Goal: Task Accomplishment & Management: Use online tool/utility

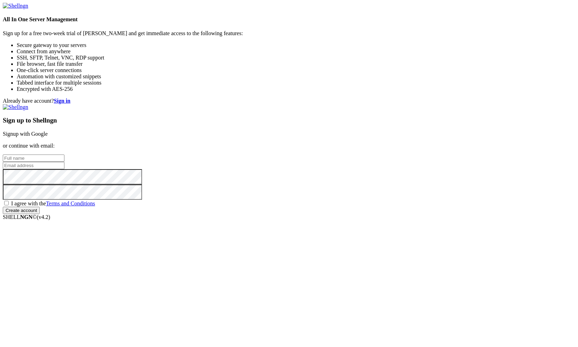
click at [64, 156] on input "text" at bounding box center [34, 157] width 62 height 7
type input "Georg Huber"
click at [64, 169] on input "email" at bounding box center [34, 165] width 62 height 7
type input "huber.georg@gmail.com"
click at [95, 206] on span "I agree with the Terms and Conditions" at bounding box center [53, 203] width 84 height 6
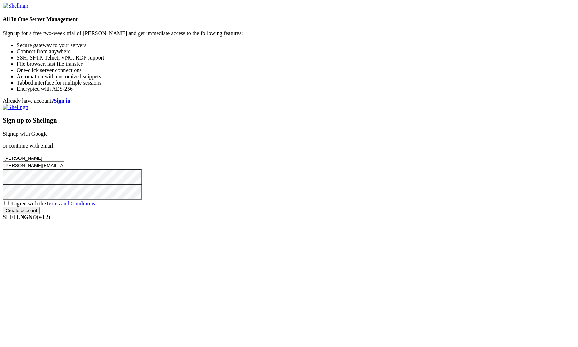
click at [9, 205] on input "I agree with the Terms and Conditions" at bounding box center [6, 203] width 5 height 5
checkbox input "true"
click at [40, 214] on input "Create account" at bounding box center [21, 210] width 37 height 7
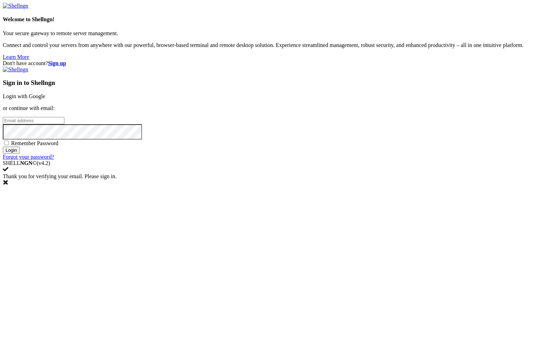
type input "huber.georg@gmail.com"
click at [58, 146] on span "Remember Password" at bounding box center [34, 143] width 47 height 6
click at [9, 145] on input "Remember Password" at bounding box center [6, 143] width 5 height 5
checkbox input "true"
click at [20, 154] on input "Login" at bounding box center [11, 149] width 17 height 7
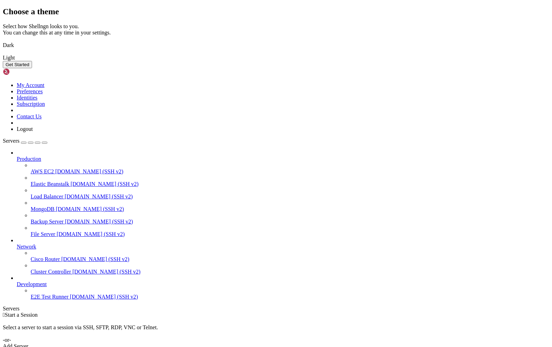
click at [3, 41] on img at bounding box center [3, 41] width 0 height 0
click at [32, 68] on button "Get Started" at bounding box center [17, 64] width 29 height 7
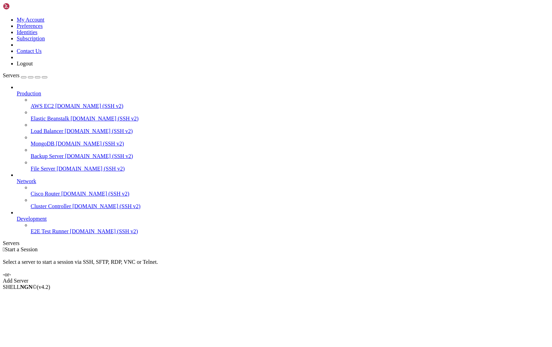
click at [319, 278] on div "Add Server" at bounding box center [276, 281] width 546 height 6
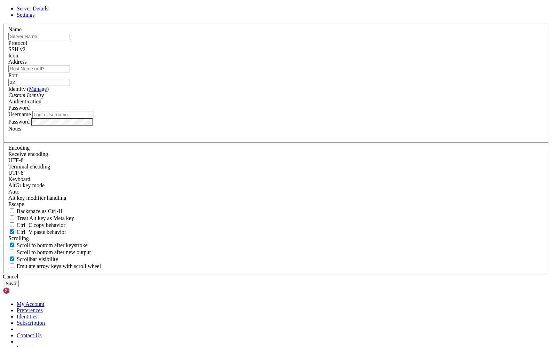
type input "huber.georg@gmail.com"
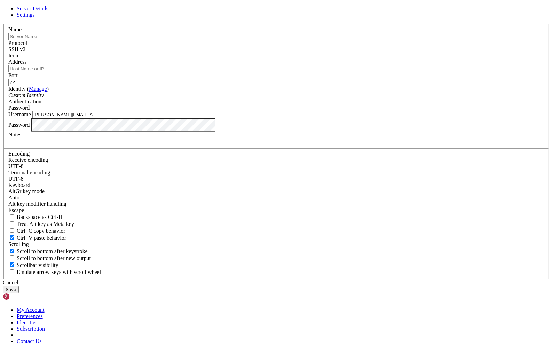
click at [70, 40] on input "text" at bounding box center [39, 36] width 62 height 7
type input "o"
type input "Home"
click at [70, 72] on input "Address" at bounding box center [39, 68] width 62 height 7
paste input "[TECHNICAL_ID]"
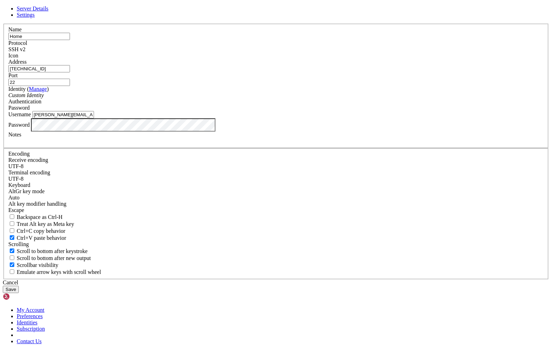
type input "[TECHNICAL_ID]"
click at [222, 98] on div "Custom Identity" at bounding box center [275, 95] width 535 height 6
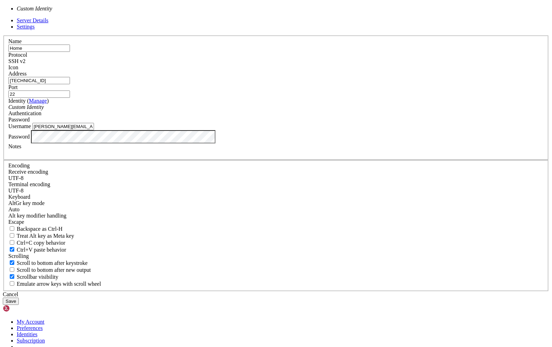
click at [223, 110] on div "Custom Identity" at bounding box center [275, 107] width 535 height 6
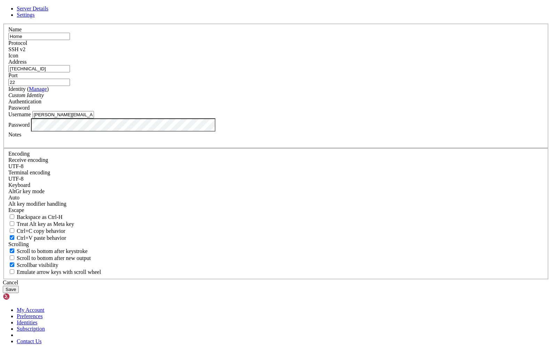
drag, startPoint x: 299, startPoint y: 134, endPoint x: 302, endPoint y: 140, distance: 6.5
click at [70, 86] on input "22" at bounding box center [39, 82] width 62 height 7
type input "10022"
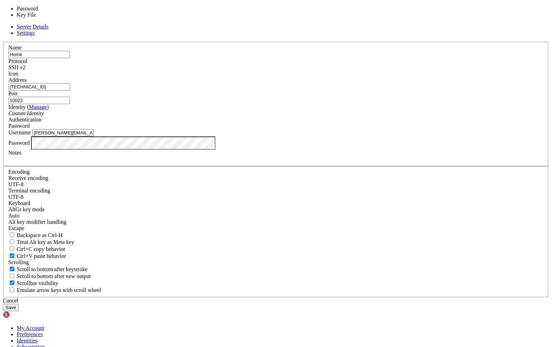
click at [30, 129] on span "Password" at bounding box center [18, 126] width 21 height 6
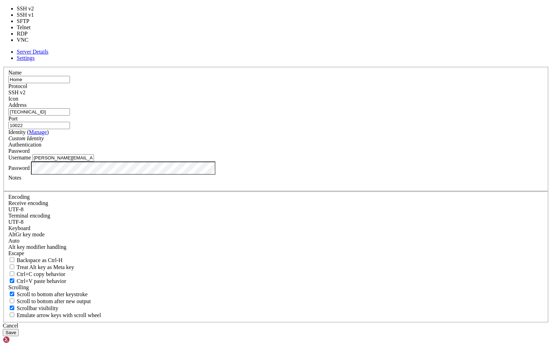
click at [25, 95] on span "SSH v2" at bounding box center [16, 92] width 17 height 6
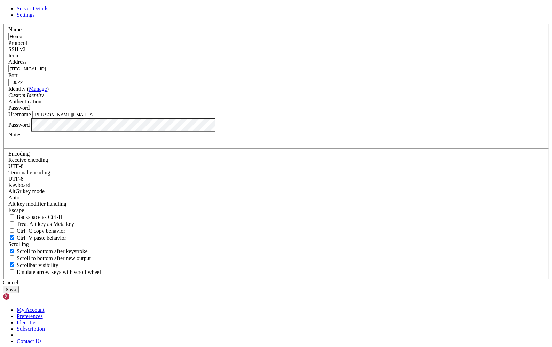
click at [8, 59] on span at bounding box center [8, 59] width 0 height 0
drag, startPoint x: 257, startPoint y: 185, endPoint x: 102, endPoint y: 183, distance: 155.2
click at [102, 183] on div "Server Details Settings Name Home Protocol SSH v2 Icon" at bounding box center [276, 149] width 546 height 287
type input "[PERSON_NAME]"
click at [203, 279] on div "Cancel Save" at bounding box center [276, 286] width 546 height 14
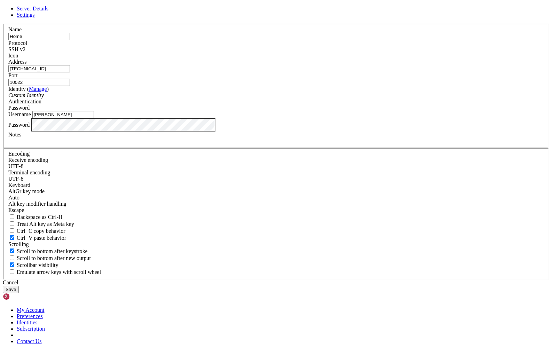
click at [19, 286] on button "Save" at bounding box center [11, 289] width 16 height 7
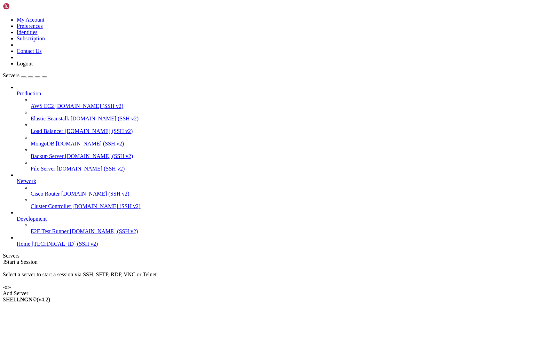
click at [44, 247] on span "[TECHNICAL_ID] (SSH v2)" at bounding box center [65, 244] width 66 height 6
click at [17, 241] on icon at bounding box center [17, 241] width 0 height 0
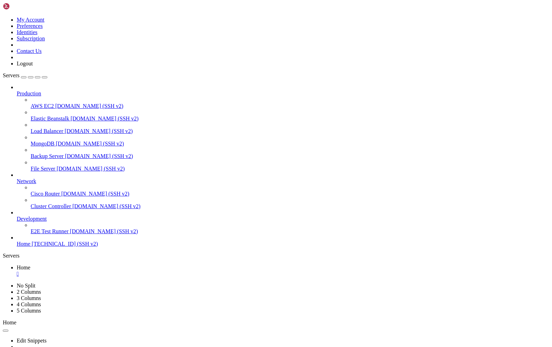
click at [24, 77] on div "button" at bounding box center [24, 77] width 0 height 0
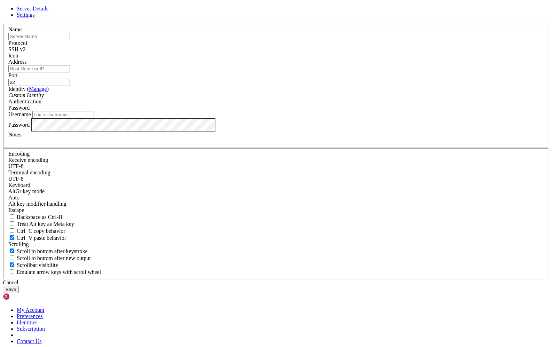
type input "[PERSON_NAME]"
click at [324, 279] on div "Cancel" at bounding box center [276, 282] width 546 height 6
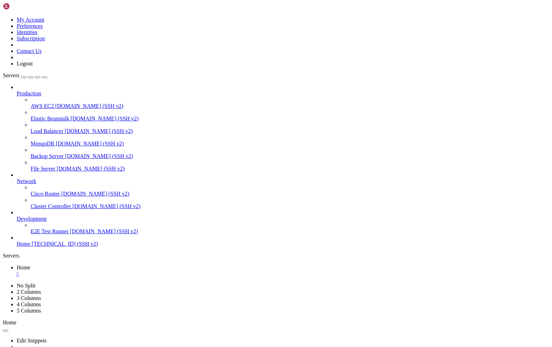
click at [32, 247] on span "[TECHNICAL_ID] (SSH v2)" at bounding box center [65, 244] width 66 height 6
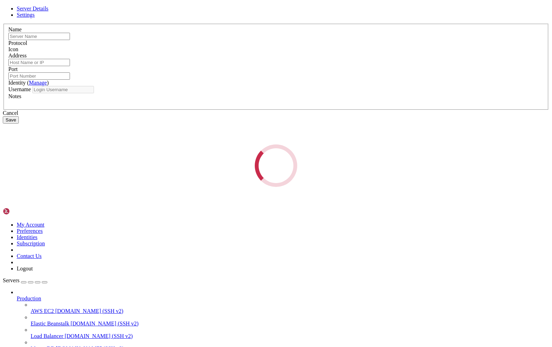
type input "Home"
type input "[TECHNICAL_ID]"
type input "10022"
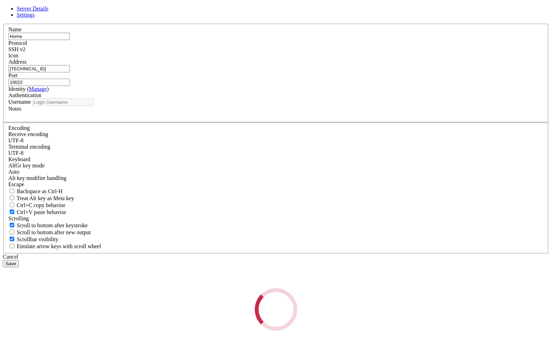
type input "[PERSON_NAME]"
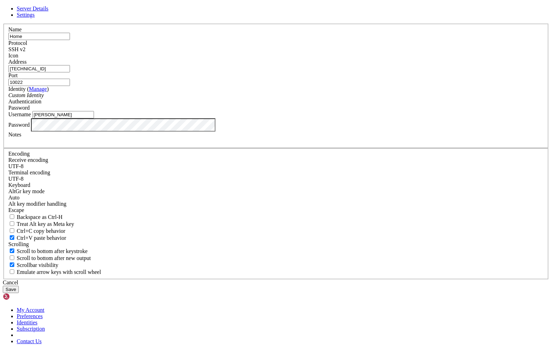
click at [47, 92] on link "Manage" at bounding box center [38, 89] width 18 height 6
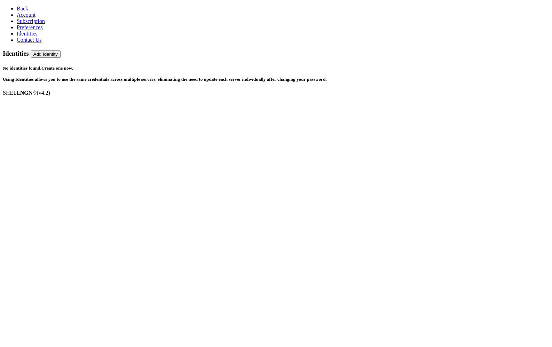
click at [17, 7] on span "Back" at bounding box center [22, 9] width 11 height 6
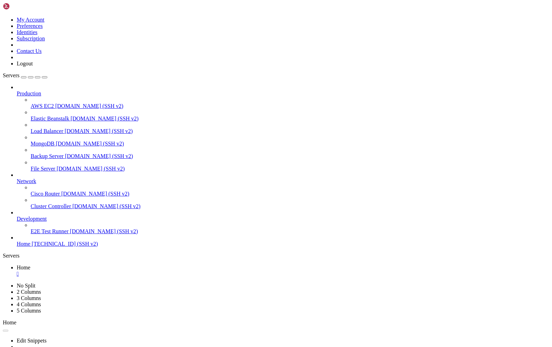
click at [32, 247] on span "[TECHNICAL_ID] (SSH v2)" at bounding box center [65, 244] width 66 height 6
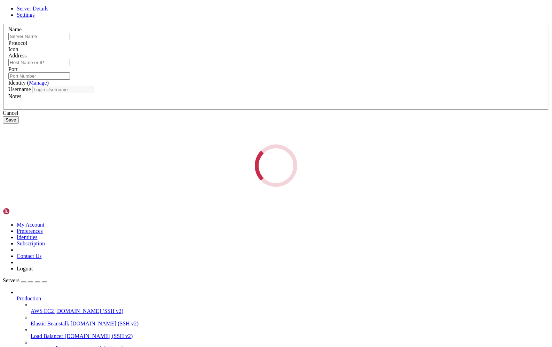
type input "Home"
type input "[TECHNICAL_ID]"
type input "10022"
type input "[PERSON_NAME]"
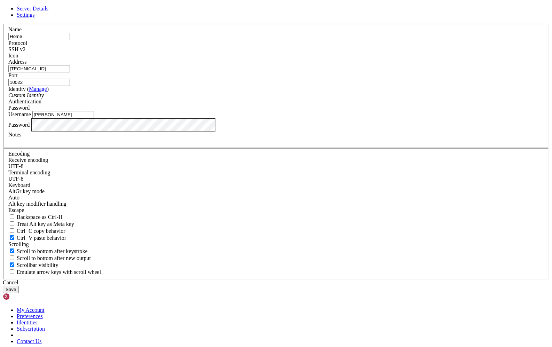
click at [35, 18] on span "Settings" at bounding box center [26, 15] width 18 height 6
click at [48, 11] on span "Server Details" at bounding box center [33, 9] width 32 height 6
click at [332, 111] on div "Password" at bounding box center [275, 108] width 535 height 6
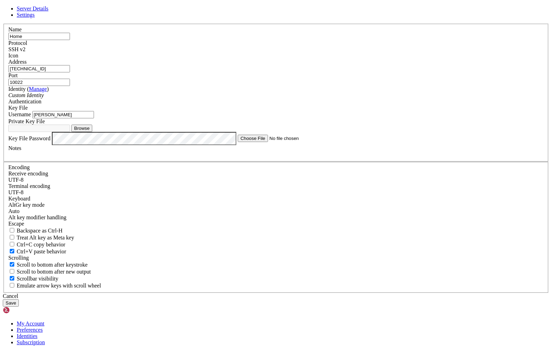
click at [246, 98] on div "Custom Identity" at bounding box center [275, 95] width 535 height 6
click at [92, 132] on button "Browse" at bounding box center [81, 128] width 21 height 7
click at [323, 111] on div "Key File" at bounding box center [275, 108] width 535 height 6
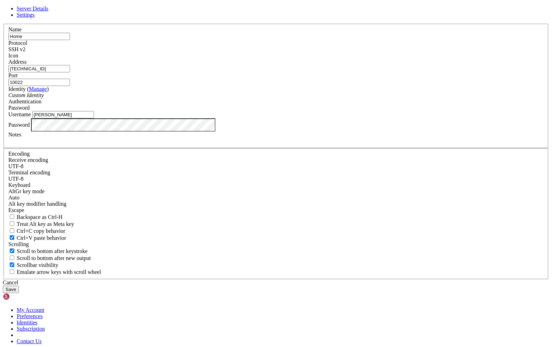
click at [19, 286] on button "Save" at bounding box center [11, 289] width 16 height 7
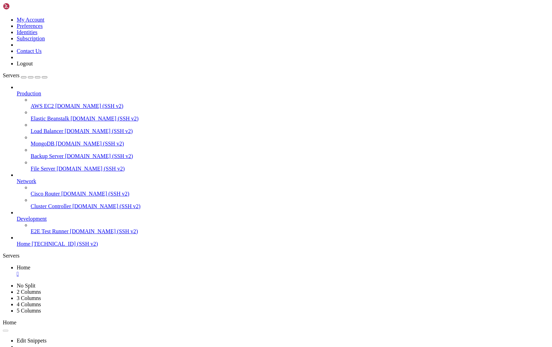
click at [3, 17] on icon at bounding box center [3, 17] width 0 height 0
click at [38, 35] on link "Identities" at bounding box center [27, 32] width 21 height 6
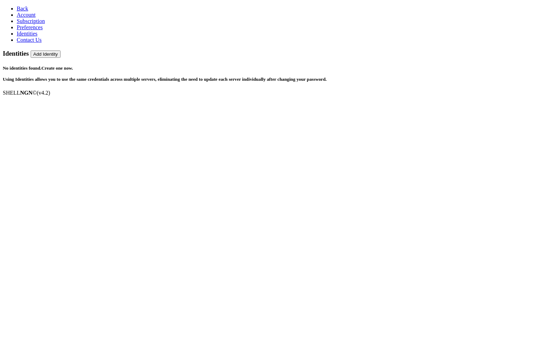
click at [73, 65] on link "Create one now." at bounding box center [57, 67] width 32 height 5
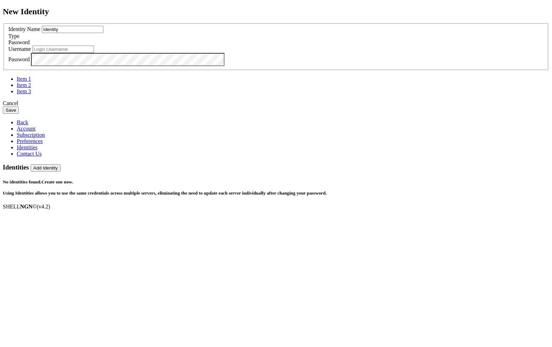
type input "[PERSON_NAME]"
click at [30, 45] on span "Password" at bounding box center [18, 42] width 21 height 6
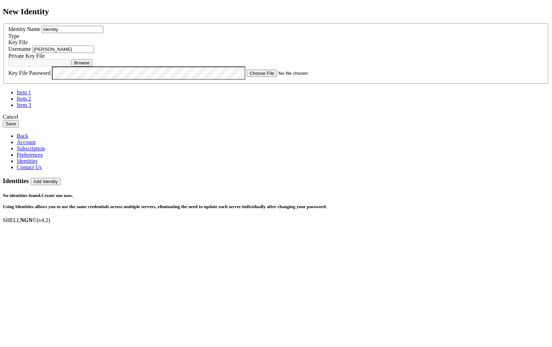
click at [92, 66] on button "Browse" at bounding box center [81, 62] width 21 height 7
type input "ShellNGN.ppk"
click at [134, 128] on div "New Identity Identity Name Identity Type Key File Username georg Clear" at bounding box center [276, 67] width 546 height 121
click at [19, 127] on button "Save" at bounding box center [11, 123] width 16 height 7
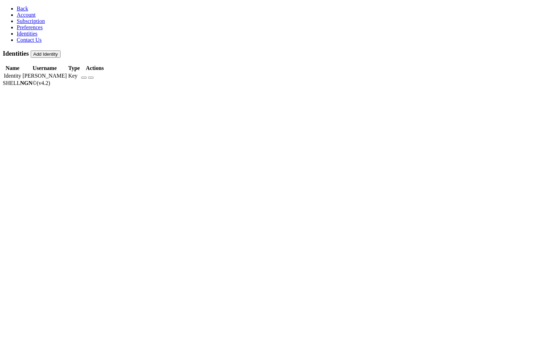
click at [17, 9] on span "Back" at bounding box center [22, 9] width 11 height 6
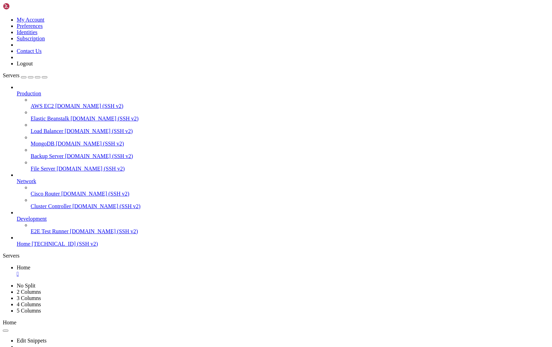
scroll to position [8760, 0]
click at [3, 17] on icon at bounding box center [3, 17] width 0 height 0
click at [38, 35] on link "Identities" at bounding box center [27, 32] width 21 height 6
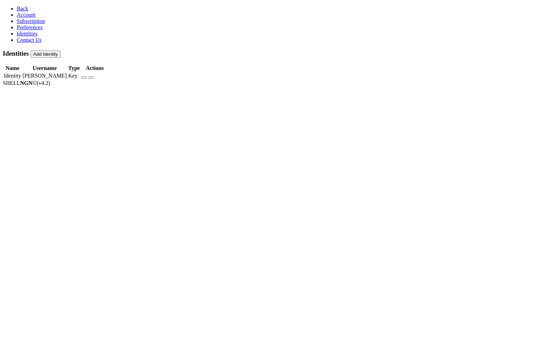
click at [67, 72] on td "[PERSON_NAME]" at bounding box center [44, 75] width 45 height 7
click at [91, 78] on icon "button" at bounding box center [91, 78] width 0 height 0
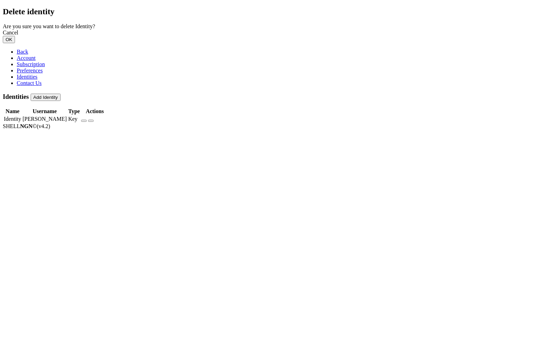
click at [15, 43] on button "OK" at bounding box center [9, 39] width 12 height 7
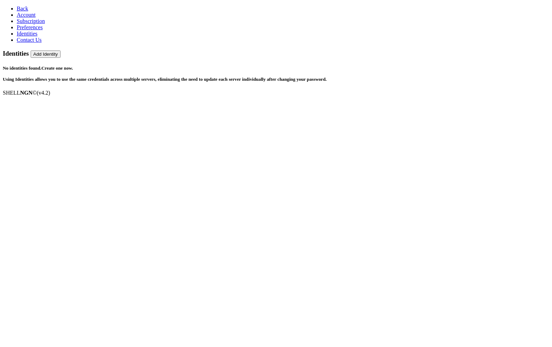
click at [30, 37] on span "Identities" at bounding box center [27, 34] width 21 height 6
click at [73, 65] on link "Create one now." at bounding box center [57, 67] width 32 height 5
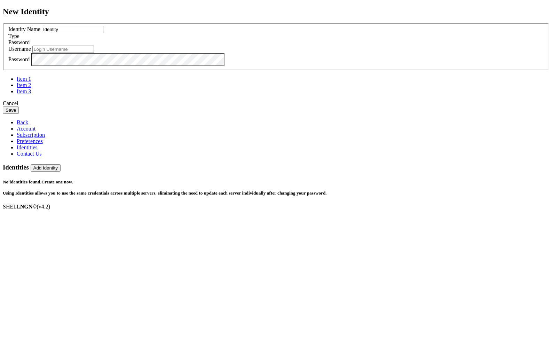
type input "[PERSON_NAME]"
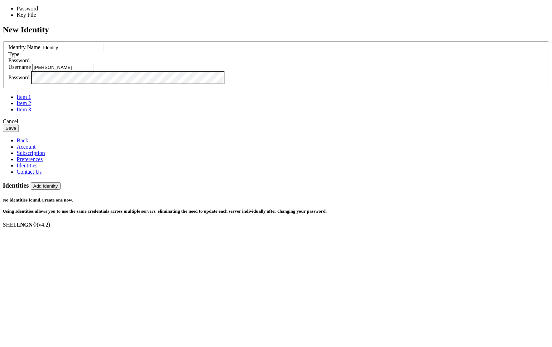
click at [30, 63] on span "Password" at bounding box center [18, 60] width 21 height 6
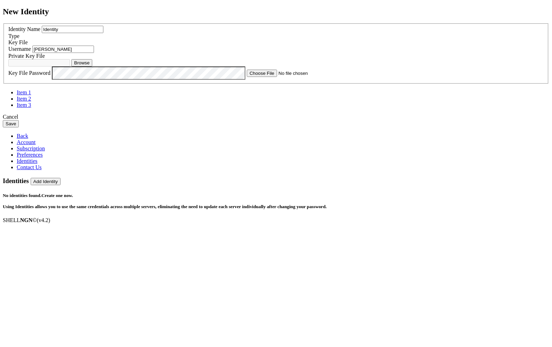
click at [103, 33] on input "Identity" at bounding box center [73, 29] width 62 height 7
drag, startPoint x: 224, startPoint y: 133, endPoint x: 85, endPoint y: 137, distance: 138.6
click at [93, 128] on div "New Identity Identity Name Identity Type Key File Username georg Browse" at bounding box center [276, 67] width 546 height 121
type input "KeyHome"
click at [92, 66] on button "Browse" at bounding box center [81, 62] width 21 height 7
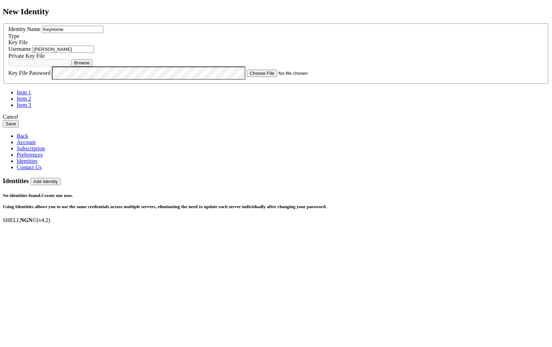
type input "opensshkey"
click at [109, 128] on div "New Identity Identity Name KeyHome Type Key File Username georg opensshkey" at bounding box center [276, 67] width 546 height 121
click at [19, 127] on button "Save" at bounding box center [11, 123] width 16 height 7
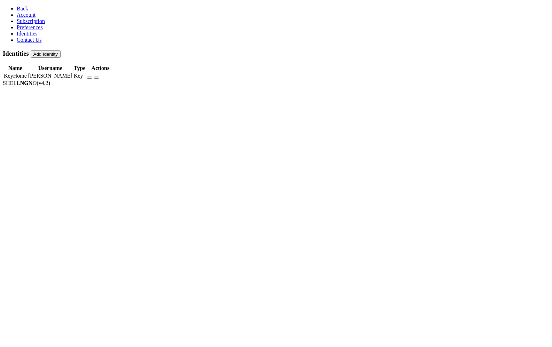
drag, startPoint x: 23, startPoint y: 24, endPoint x: 26, endPoint y: 23, distance: 3.8
click at [23, 18] on span "Account" at bounding box center [26, 15] width 19 height 6
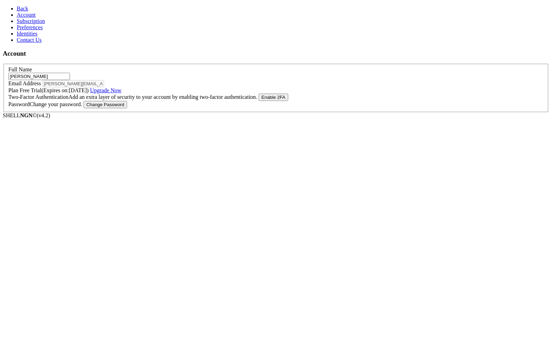
click at [18, 24] on span "Subscription" at bounding box center [31, 21] width 28 height 6
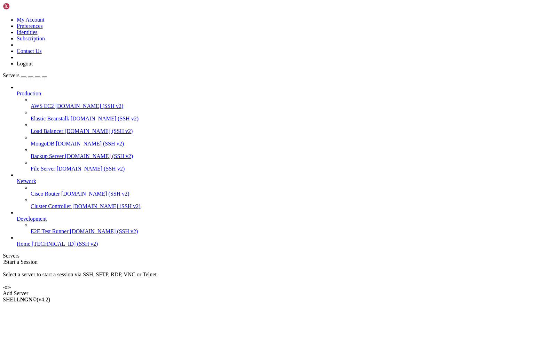
click at [35, 247] on span "[TECHNICAL_ID] (SSH v2)" at bounding box center [65, 244] width 66 height 6
click at [24, 247] on span "Home" at bounding box center [24, 244] width 14 height 6
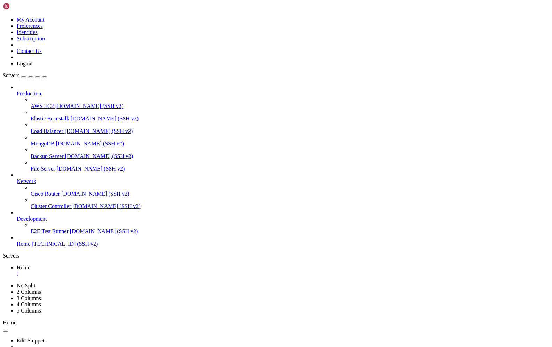
click at [44, 247] on span "[TECHNICAL_ID] (SSH v2)" at bounding box center [65, 244] width 66 height 6
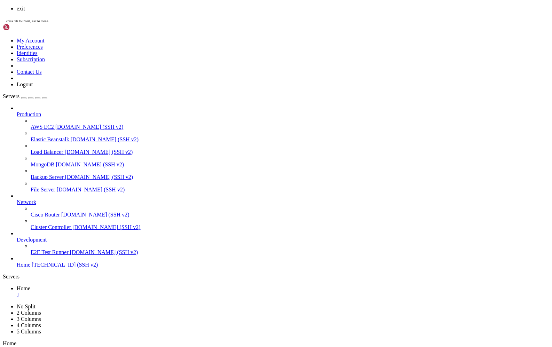
scroll to position [225, 0]
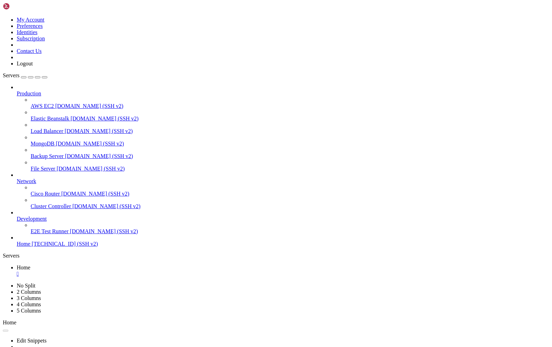
click at [30, 247] on span "Home" at bounding box center [24, 244] width 14 height 6
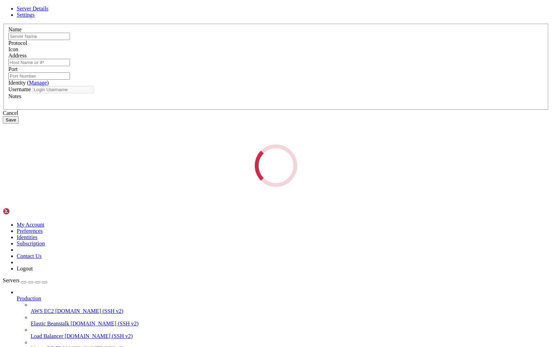
type input "Home"
type input "[TECHNICAL_ID]"
type input "10022"
type input "[PERSON_NAME]"
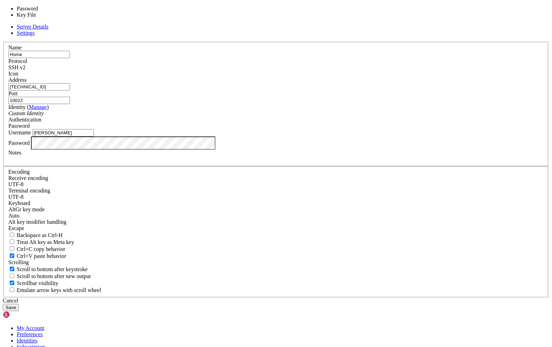
click at [324, 129] on div "Password" at bounding box center [275, 126] width 535 height 6
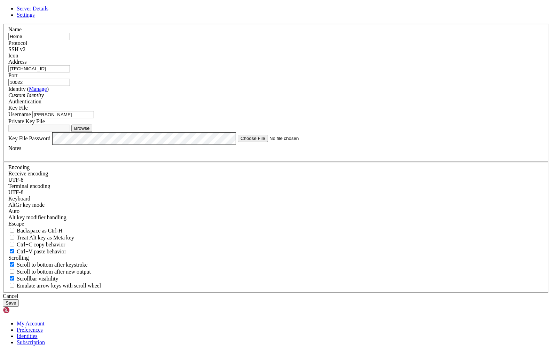
click at [273, 98] on div "Custom Identity" at bounding box center [275, 95] width 535 height 6
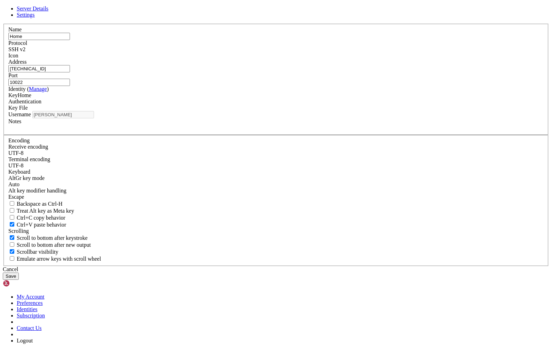
click at [19, 272] on button "Save" at bounding box center [11, 275] width 16 height 7
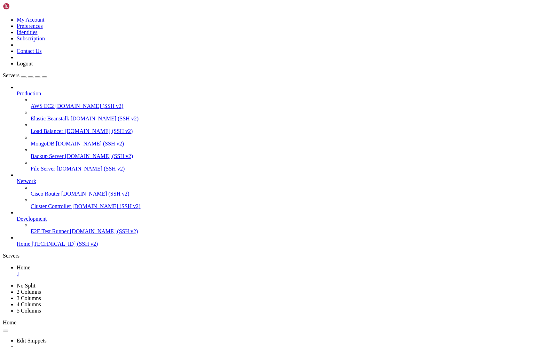
click at [32, 247] on span "[TECHNICAL_ID] (SSH v2)" at bounding box center [65, 244] width 66 height 6
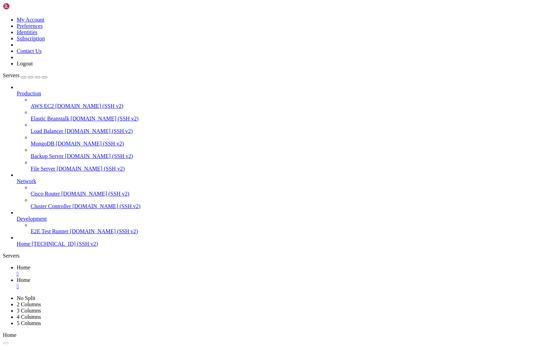
scroll to position [1130, 0]
drag, startPoint x: 41, startPoint y: 795, endPoint x: 229, endPoint y: 729, distance: 199.6
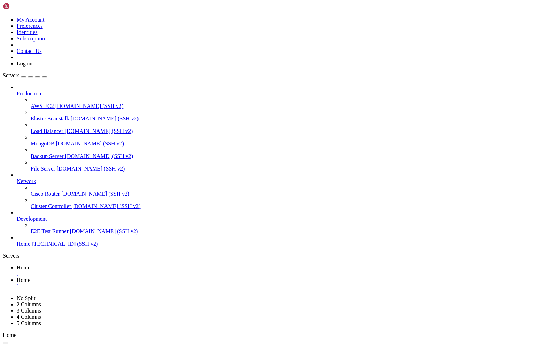
scroll to position [1159, 0]
click at [156, 283] on div "" at bounding box center [283, 286] width 532 height 6
click at [30, 264] on span "Home" at bounding box center [24, 267] width 14 height 6
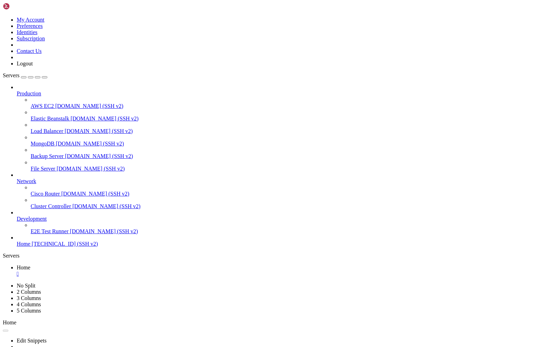
click at [119, 271] on div "" at bounding box center [283, 274] width 532 height 6
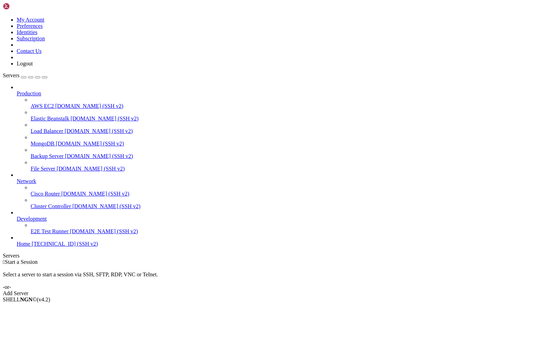
click at [32, 247] on span "[TECHNICAL_ID] (SSH v2)" at bounding box center [65, 244] width 66 height 6
click at [30, 247] on span "Home" at bounding box center [24, 244] width 14 height 6
click at [24, 247] on span "Home" at bounding box center [24, 244] width 14 height 6
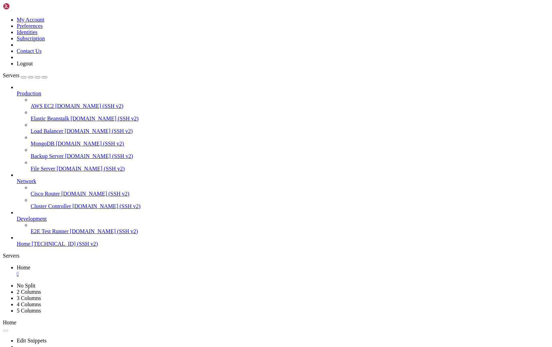
scroll to position [0, 0]
click at [119, 271] on div "" at bounding box center [283, 274] width 532 height 6
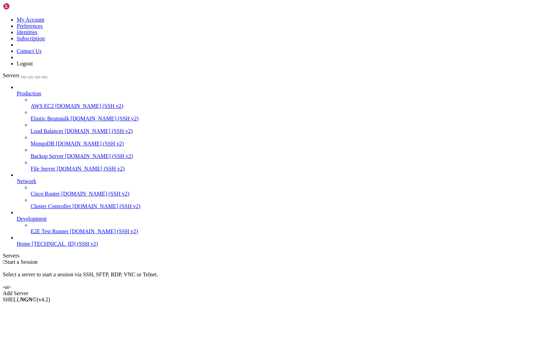
click at [30, 247] on span "Home" at bounding box center [24, 244] width 14 height 6
click at [3, 17] on link at bounding box center [3, 17] width 0 height 0
click at [38, 35] on link "Identities" at bounding box center [27, 32] width 21 height 6
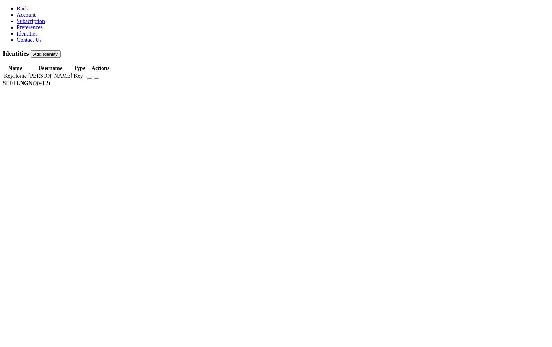
click at [61, 50] on button "Add Identity" at bounding box center [46, 53] width 30 height 7
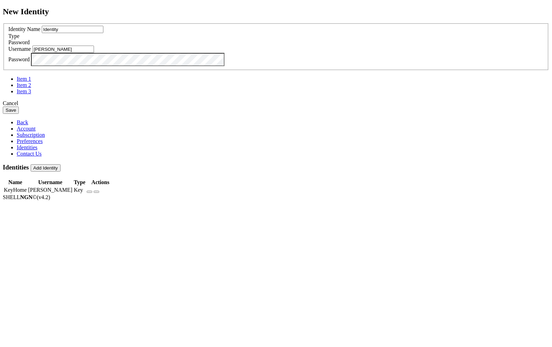
click at [94, 53] on input "[PERSON_NAME]" at bounding box center [63, 49] width 62 height 7
drag, startPoint x: 221, startPoint y: 172, endPoint x: 167, endPoint y: 169, distance: 54.0
click at [168, 114] on div "New Identity Identity Name Identity Type Password Username [PERSON_NAME] Passwo…" at bounding box center [276, 60] width 546 height 107
click at [140, 114] on div "New Identity Identity Name Identity Type Password Username [PERSON_NAME] Passwo…" at bounding box center [276, 60] width 546 height 107
click at [146, 114] on div "New Identity Identity Name Identity Type Password Username [PERSON_NAME] Passwo…" at bounding box center [276, 60] width 546 height 107
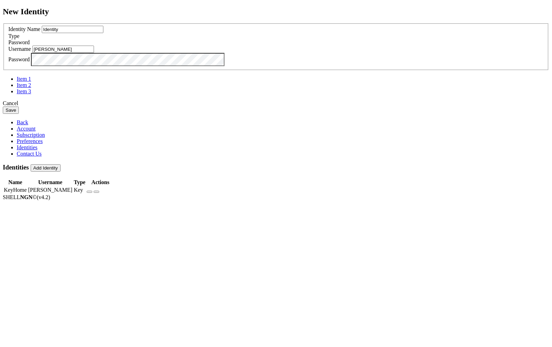
click at [94, 53] on input "[PERSON_NAME]" at bounding box center [63, 49] width 62 height 7
drag, startPoint x: 214, startPoint y: 175, endPoint x: 140, endPoint y: 167, distance: 74.5
click at [140, 114] on div "New Identity Identity Name Identity Type Password Username [PERSON_NAME] Passwo…" at bounding box center [276, 60] width 546 height 107
type input "tree81"
click at [19, 114] on button "Save" at bounding box center [11, 109] width 16 height 7
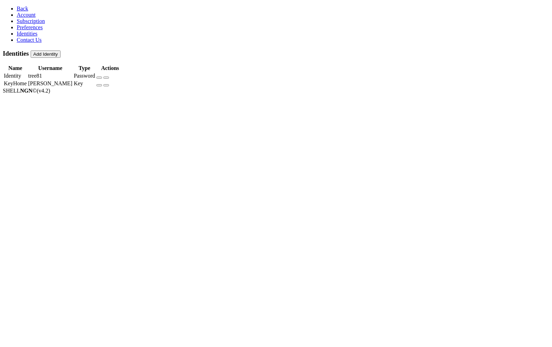
click at [17, 6] on span "Back" at bounding box center [22, 9] width 11 height 6
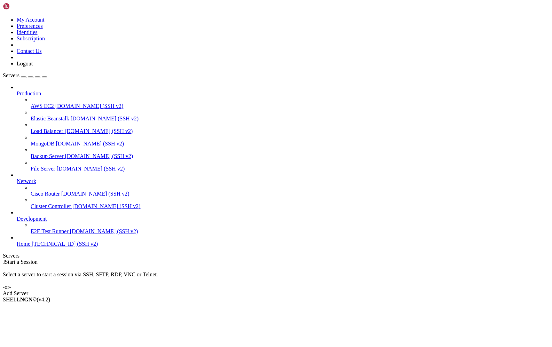
click at [31, 247] on link "Home [TECHNICAL_ID] (SSH v2)" at bounding box center [283, 244] width 532 height 6
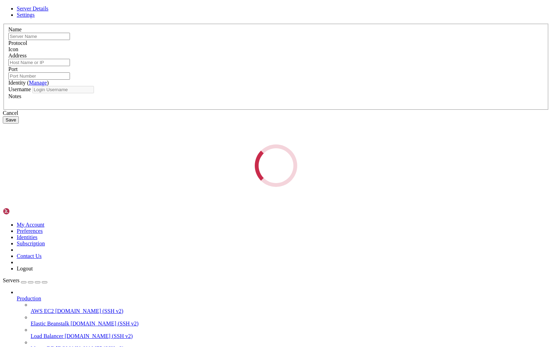
type input "Home"
type input "[TECHNICAL_ID]"
type input "10022"
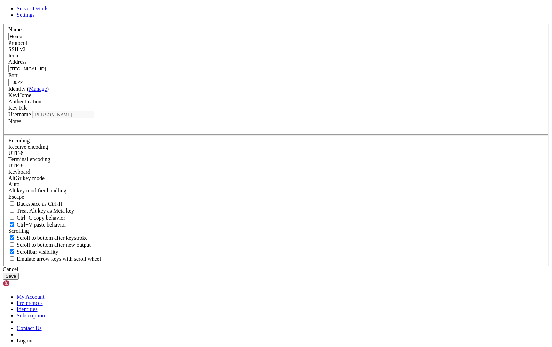
click at [248, 98] on div "KeyHome" at bounding box center [275, 95] width 535 height 6
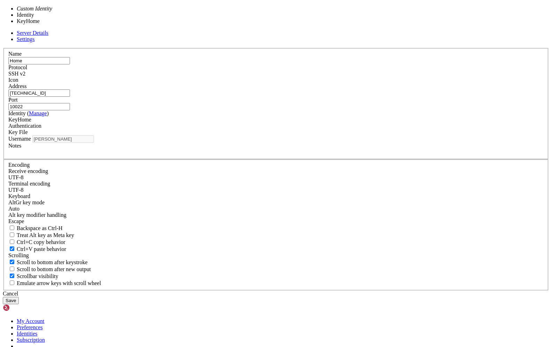
type input "tree81"
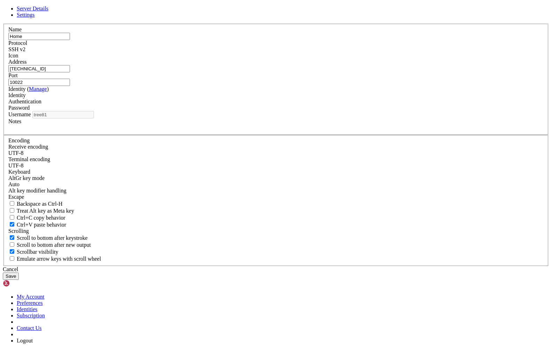
click at [19, 272] on button "Save" at bounding box center [11, 275] width 16 height 7
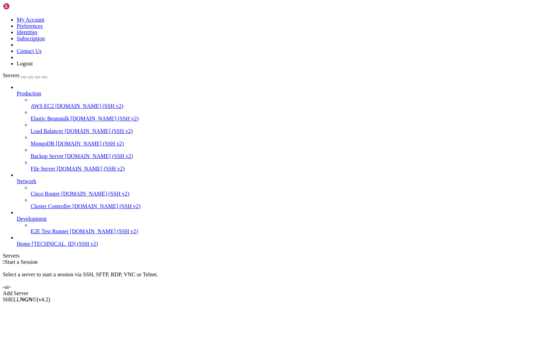
click at [45, 247] on span "[TECHNICAL_ID] (SSH v2)" at bounding box center [65, 244] width 66 height 6
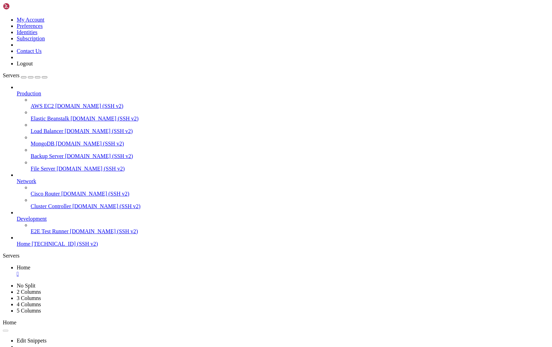
click at [17, 241] on icon at bounding box center [17, 241] width 0 height 0
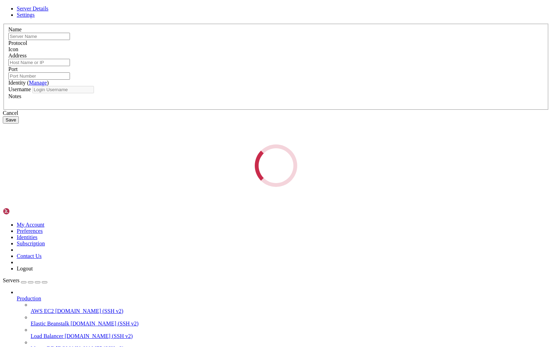
type input "Home"
type input "[TECHNICAL_ID]"
type input "10022"
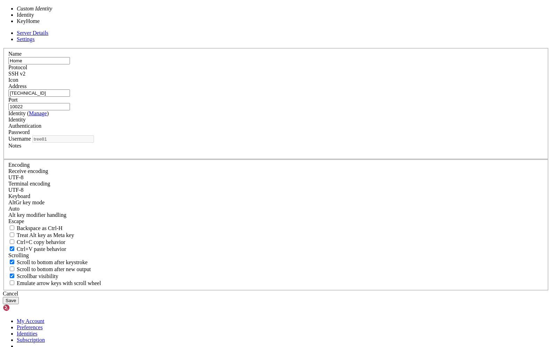
click at [207, 123] on div "Identity" at bounding box center [275, 120] width 535 height 6
type input "[PERSON_NAME]"
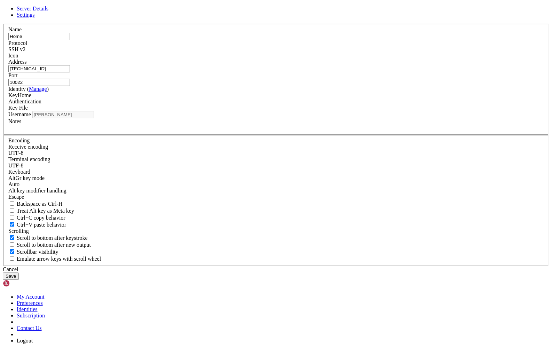
click at [19, 272] on button "Save" at bounding box center [11, 275] width 16 height 7
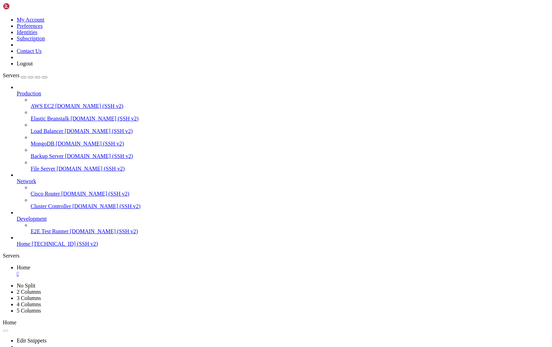
click at [32, 247] on span "[TECHNICAL_ID] (SSH v2)" at bounding box center [65, 244] width 66 height 6
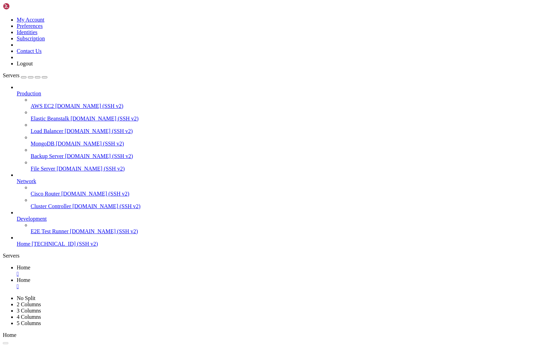
drag, startPoint x: 11, startPoint y: 769, endPoint x: 176, endPoint y: 663, distance: 196.5
drag, startPoint x: 71, startPoint y: 788, endPoint x: 279, endPoint y: 688, distance: 230.9
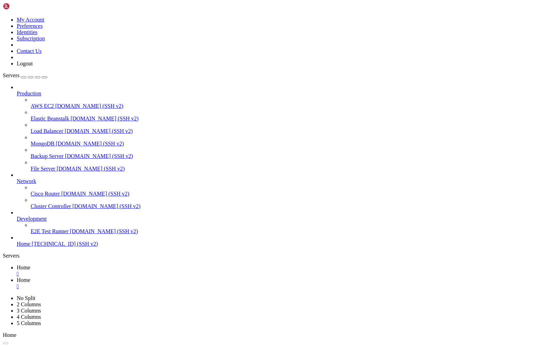
scroll to position [2467, 0]
drag, startPoint x: 102, startPoint y: 786, endPoint x: 35, endPoint y: 681, distance: 124.5
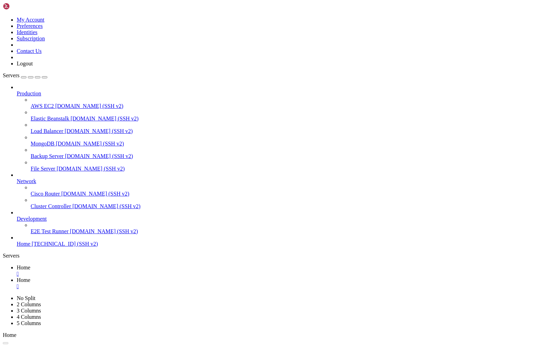
scroll to position [2496, 0]
